Goal: Find specific page/section: Find specific page/section

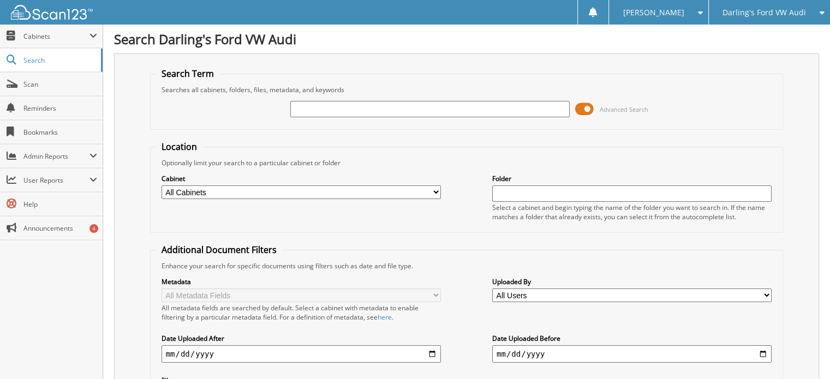
click at [302, 109] on input "text" at bounding box center [429, 109] width 279 height 16
type input "307257"
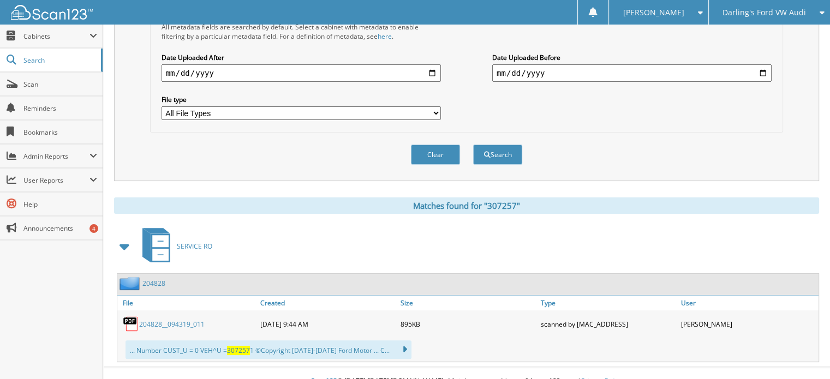
scroll to position [285, 0]
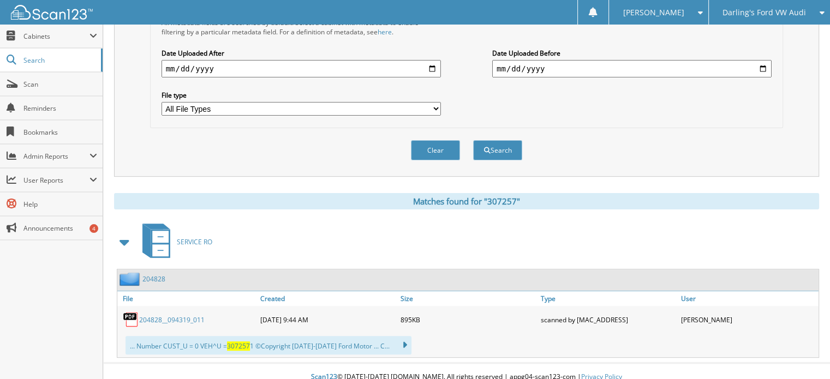
click at [154, 315] on link "204828__094319_011" at bounding box center [171, 319] width 65 height 9
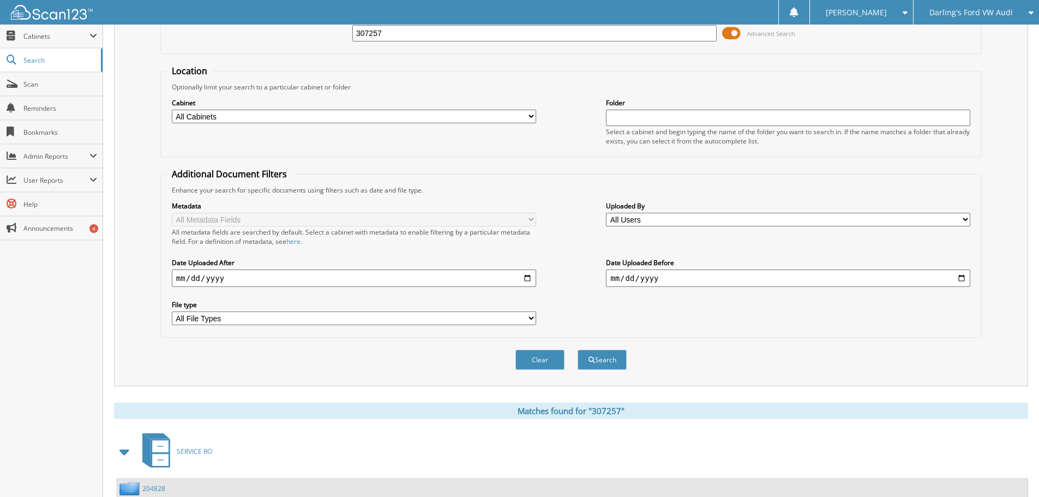
scroll to position [0, 0]
